Goal: Register for event/course

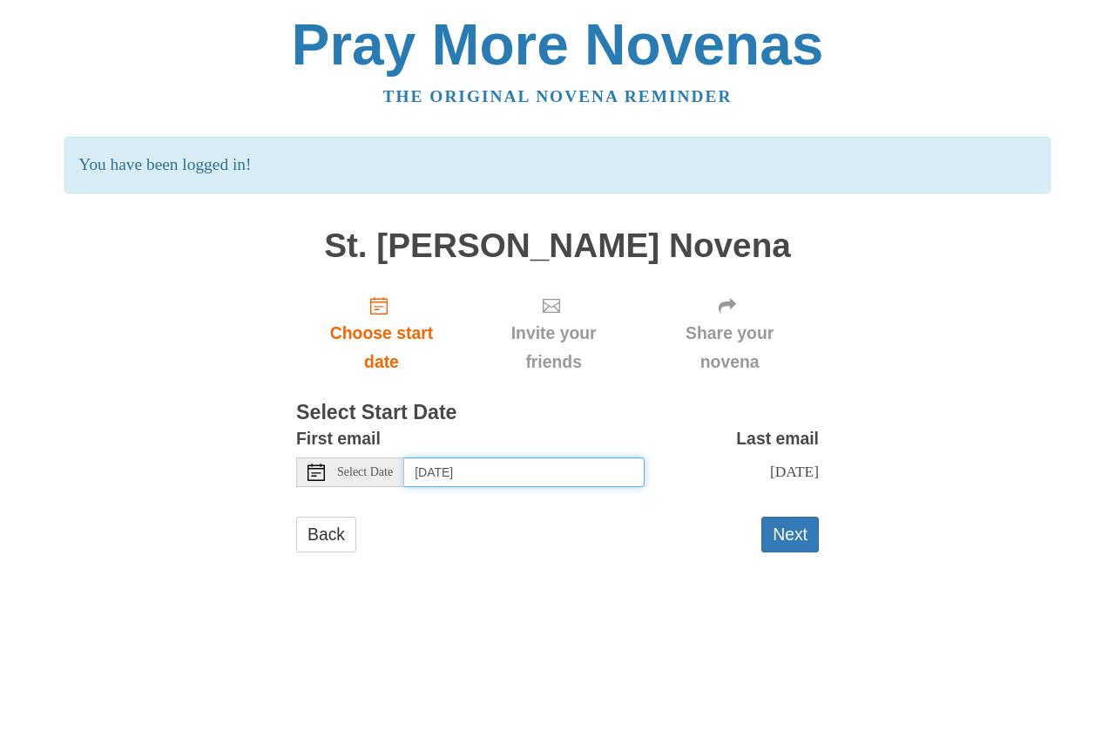
click at [477, 478] on input "[DATE]" at bounding box center [524, 472] width 240 height 30
click at [793, 531] on button "Next" at bounding box center [790, 535] width 58 height 36
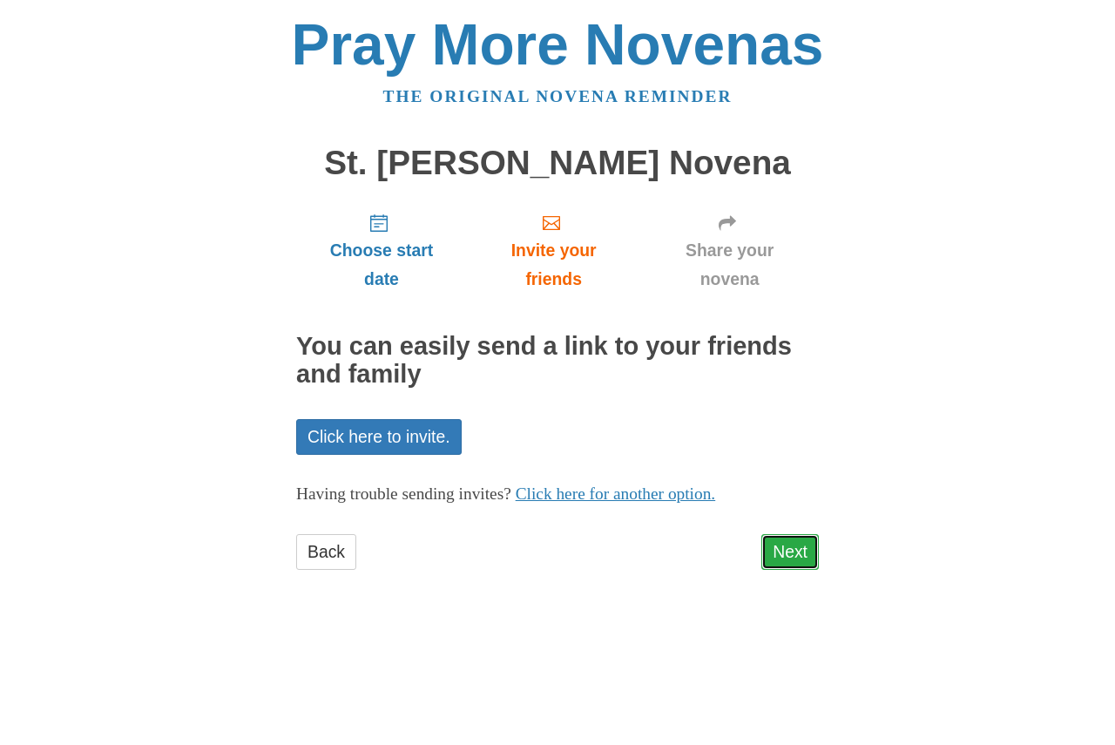
click at [802, 558] on link "Next" at bounding box center [790, 552] width 58 height 36
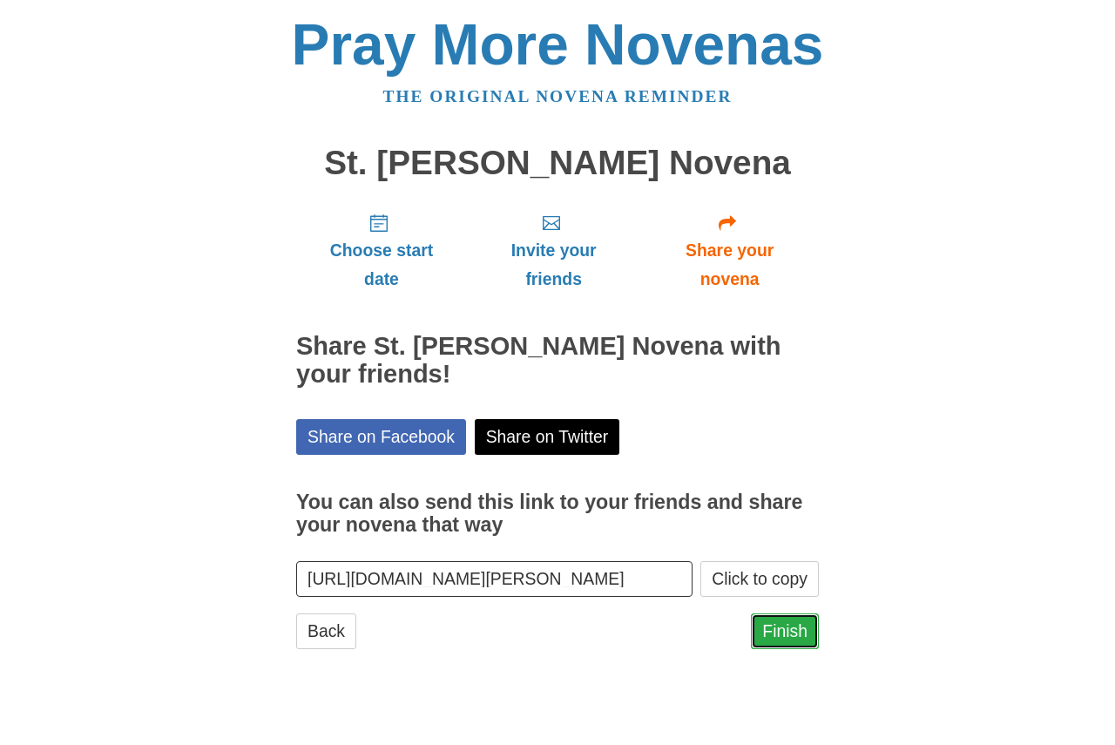
click at [785, 614] on link "Finish" at bounding box center [785, 631] width 68 height 36
